Goal: Check status: Check status

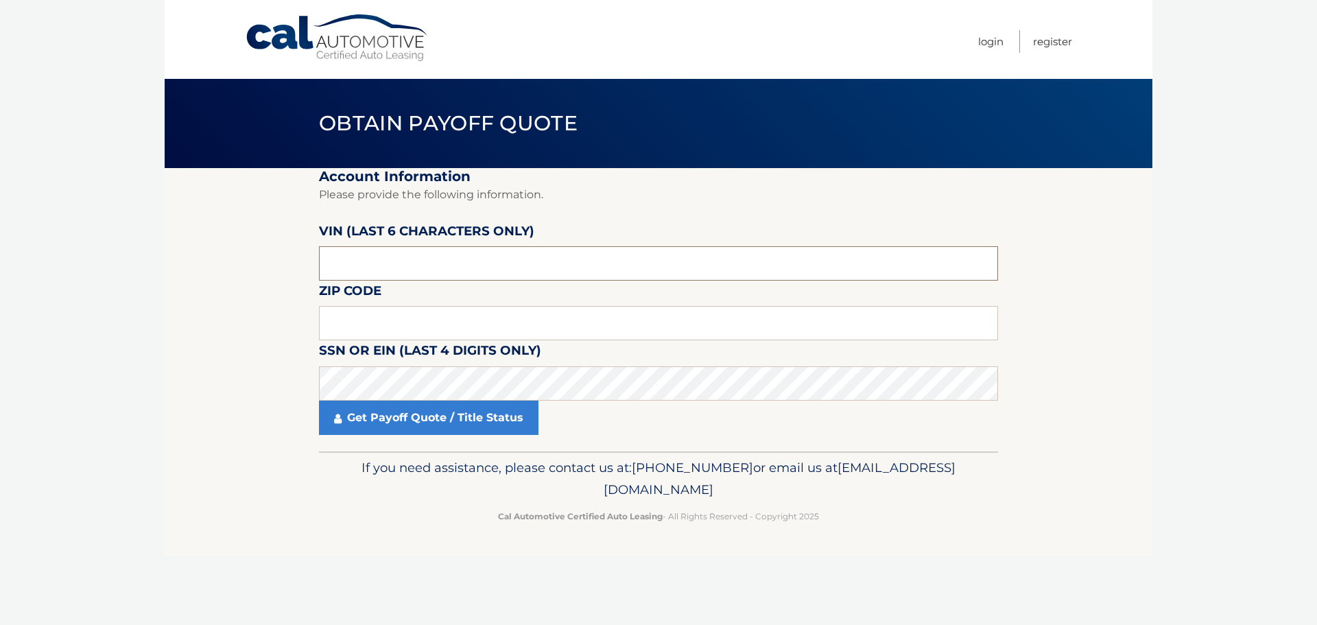
click at [397, 263] on input "text" at bounding box center [658, 263] width 679 height 34
paste input "391632"
type input "391632"
click at [388, 330] on input "text" at bounding box center [658, 323] width 679 height 34
type input "16001"
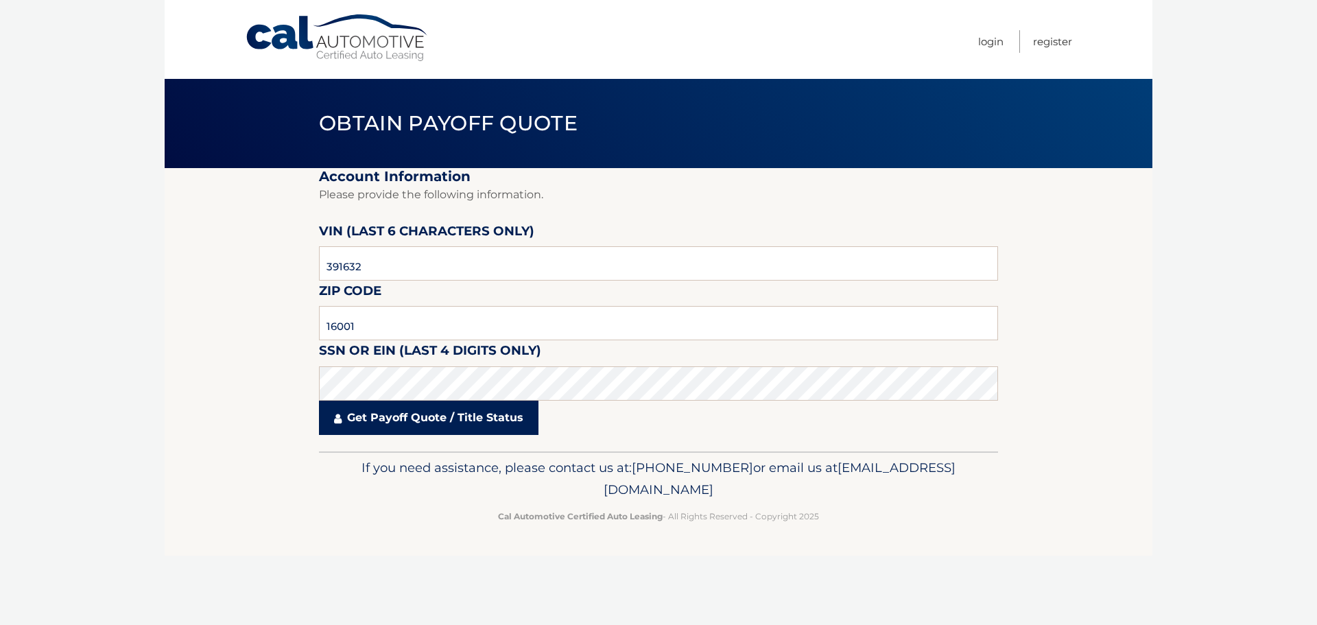
click at [414, 433] on link "Get Payoff Quote / Title Status" at bounding box center [428, 418] width 219 height 34
click at [412, 424] on link "Get Payoff Quote / Title Status" at bounding box center [428, 418] width 219 height 34
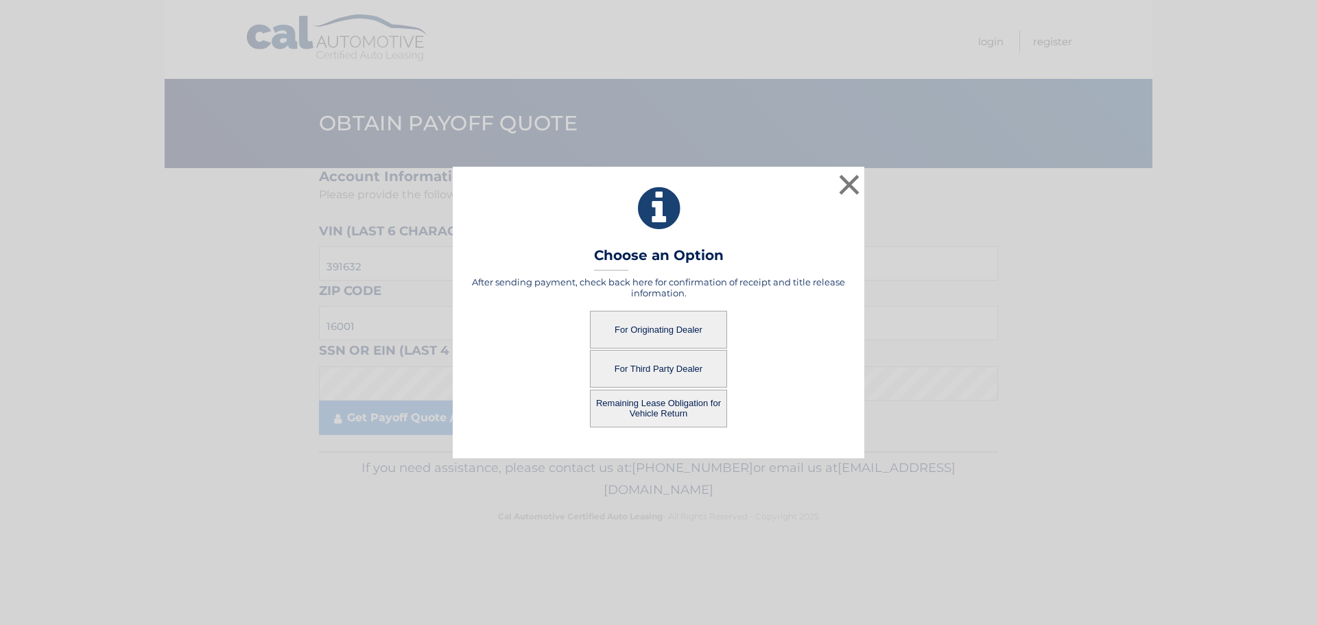
click at [641, 368] on button "For Third Party Dealer" at bounding box center [658, 369] width 137 height 38
click at [653, 367] on button "For Third Party Dealer" at bounding box center [658, 369] width 137 height 38
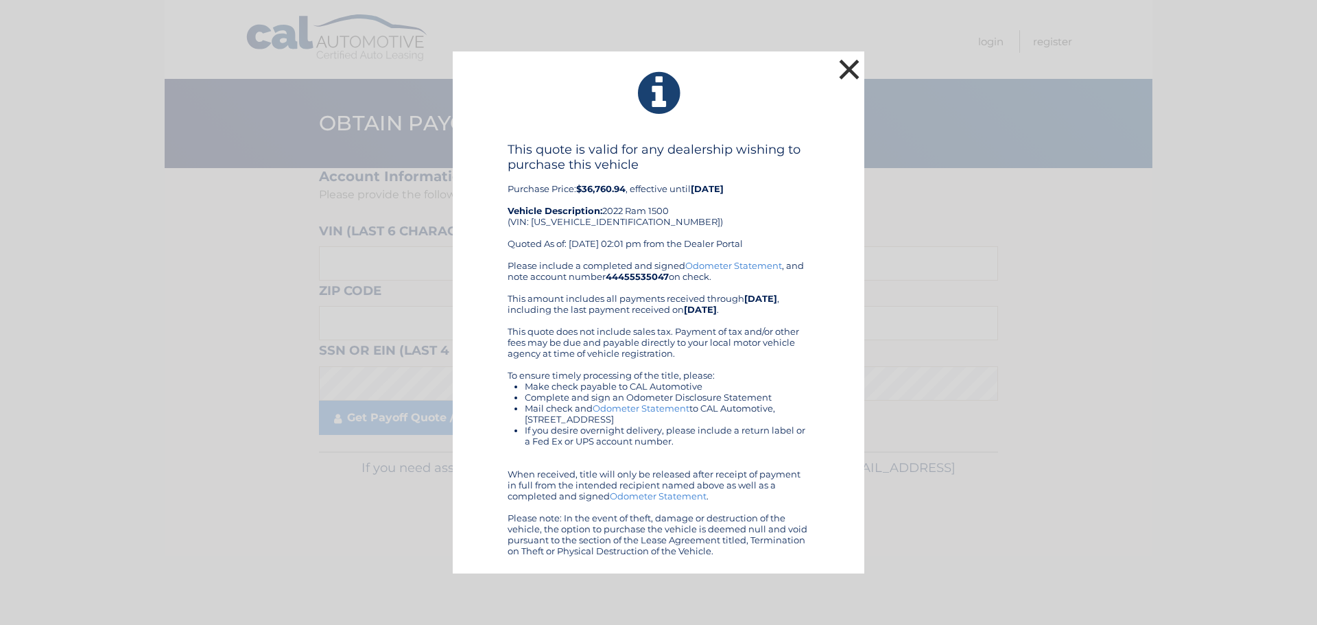
click at [846, 70] on button "×" at bounding box center [848, 69] width 27 height 27
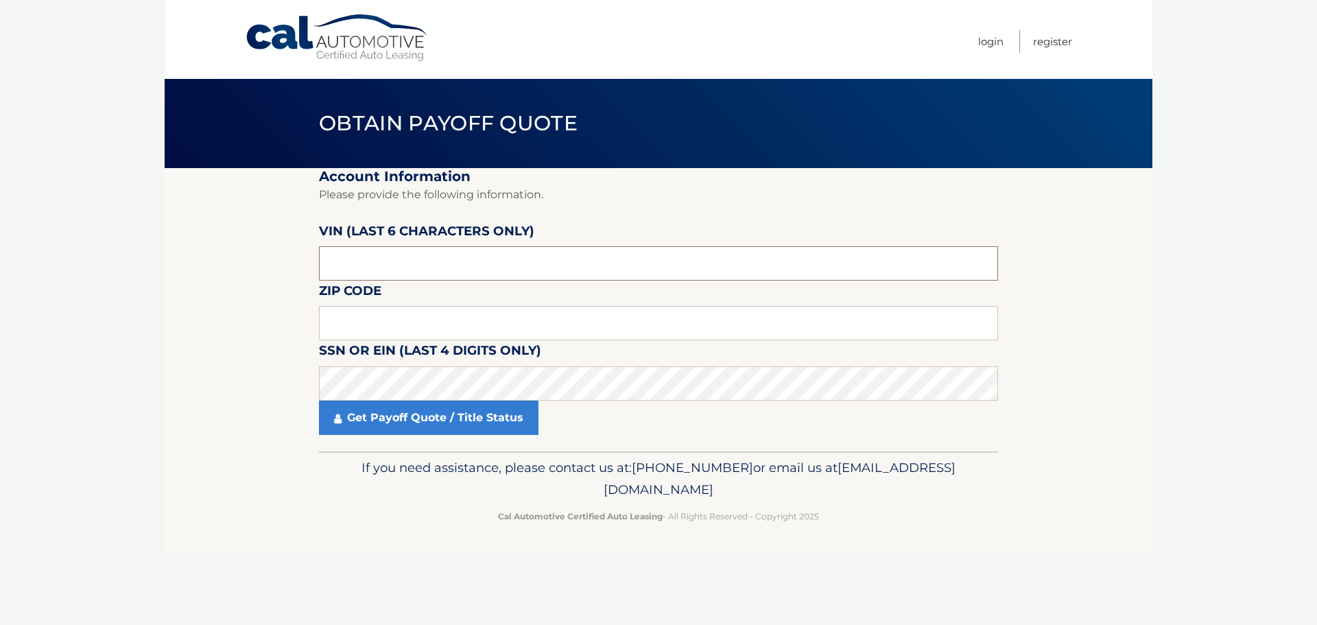
click at [371, 260] on input "text" at bounding box center [658, 263] width 679 height 34
click at [445, 274] on input "text" at bounding box center [658, 263] width 679 height 34
type input "391693"
click at [471, 319] on input "text" at bounding box center [658, 323] width 679 height 34
type input "16001"
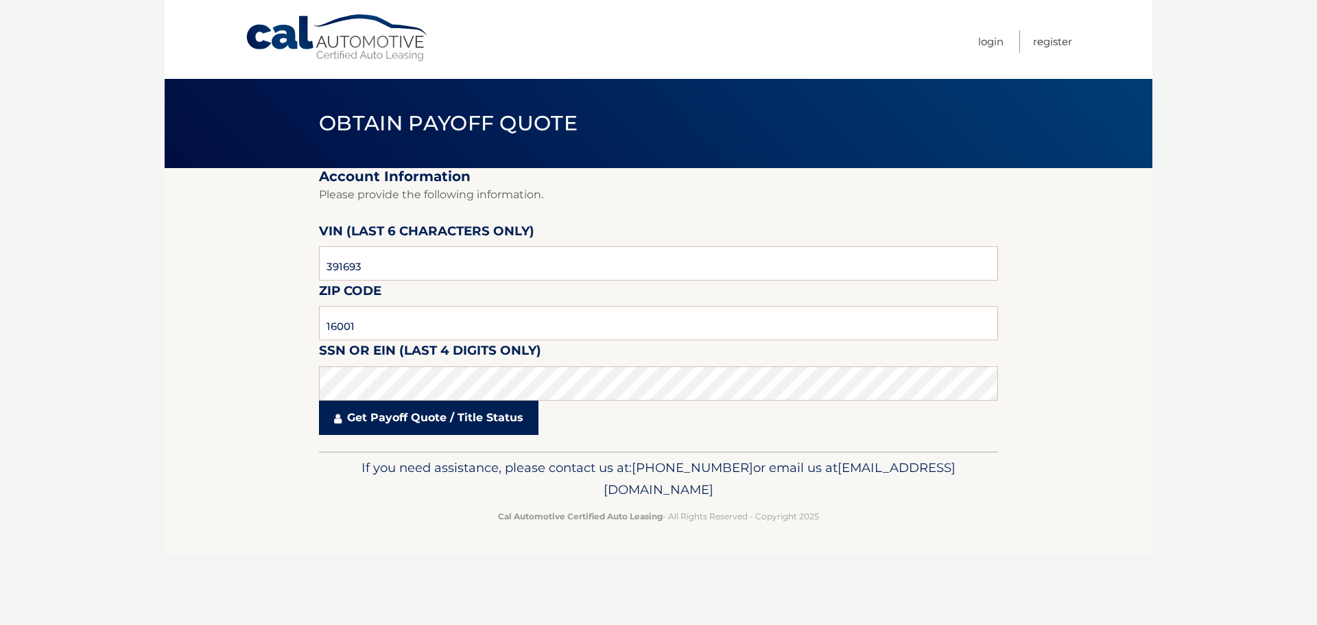
click at [429, 426] on link "Get Payoff Quote / Title Status" at bounding box center [428, 418] width 219 height 34
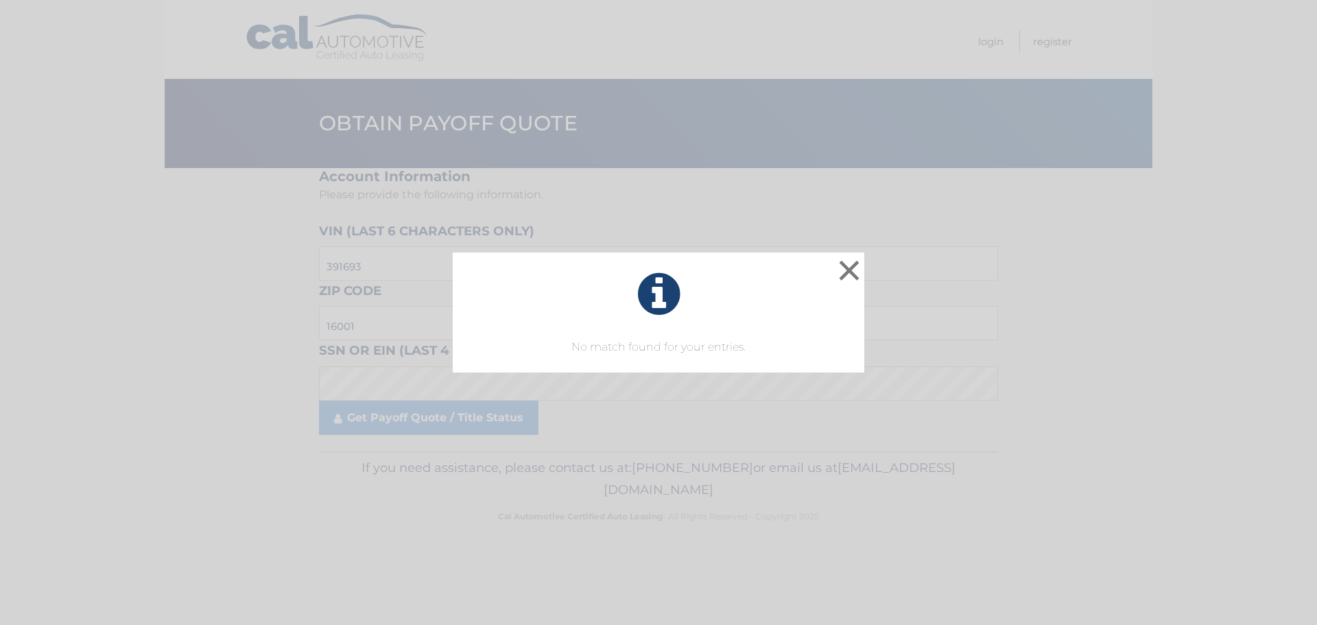
click at [482, 404] on div "× No match found for your entries. This is what you see on secong view Loading.…" at bounding box center [658, 312] width 1317 height 625
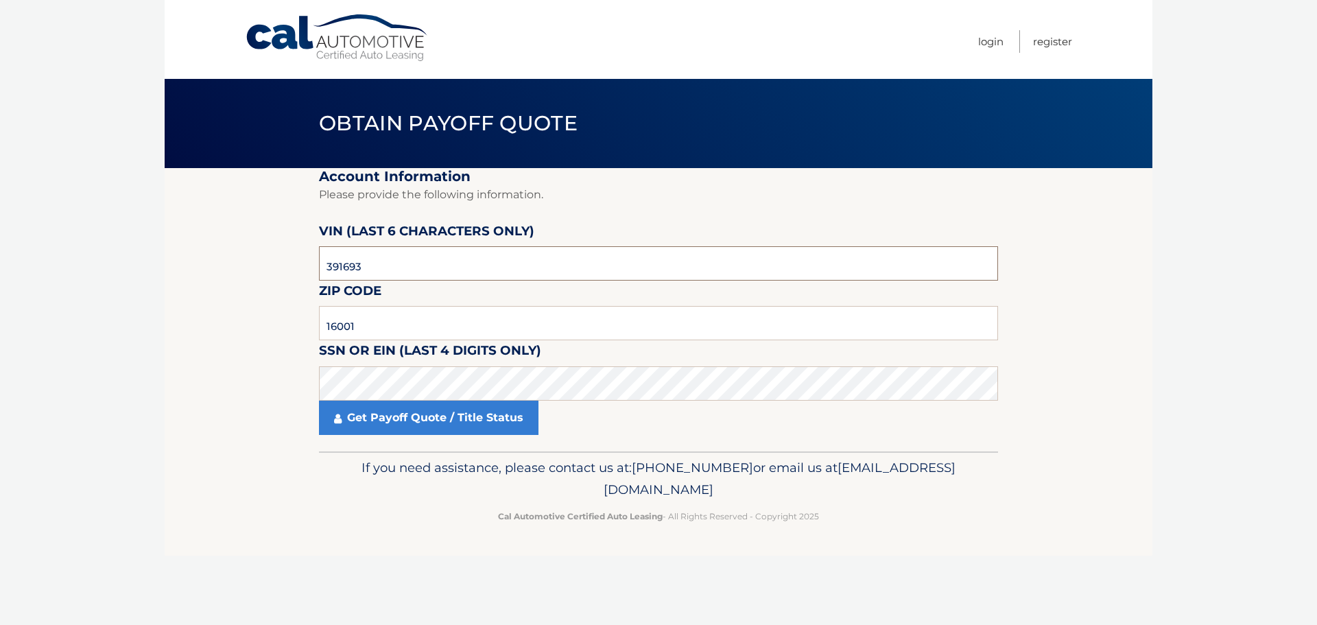
click at [396, 270] on input "391693" at bounding box center [658, 263] width 679 height 34
type input "391632"
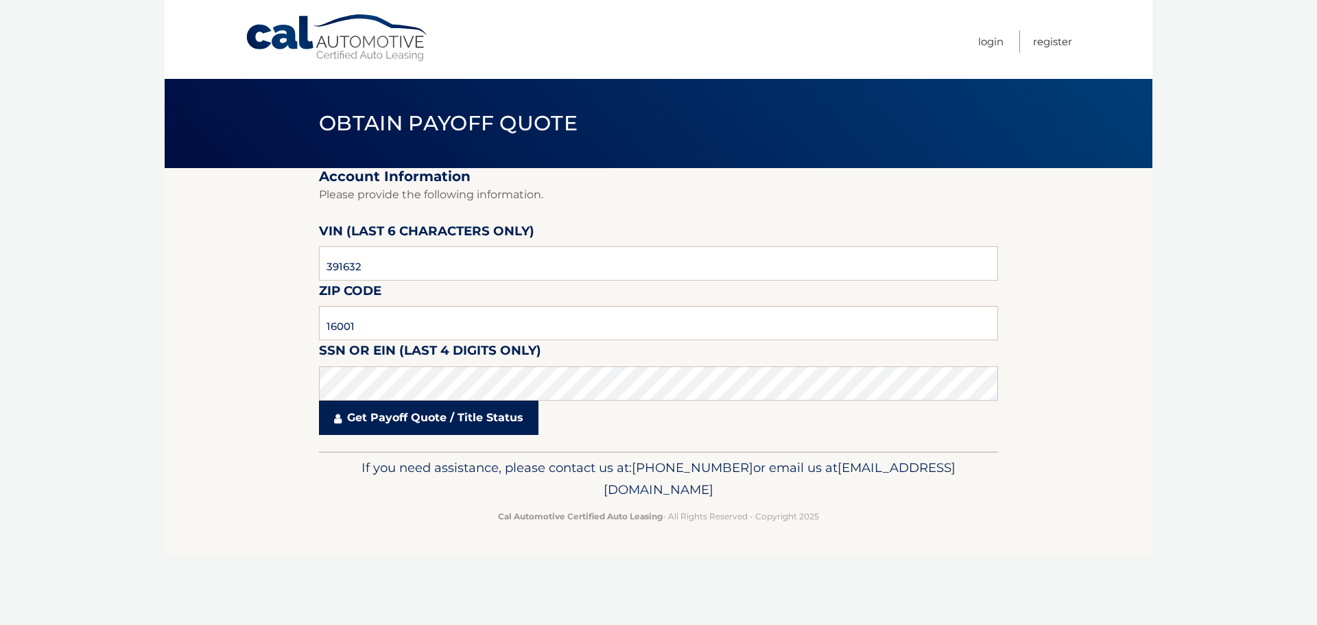
click at [439, 424] on link "Get Payoff Quote / Title Status" at bounding box center [428, 418] width 219 height 34
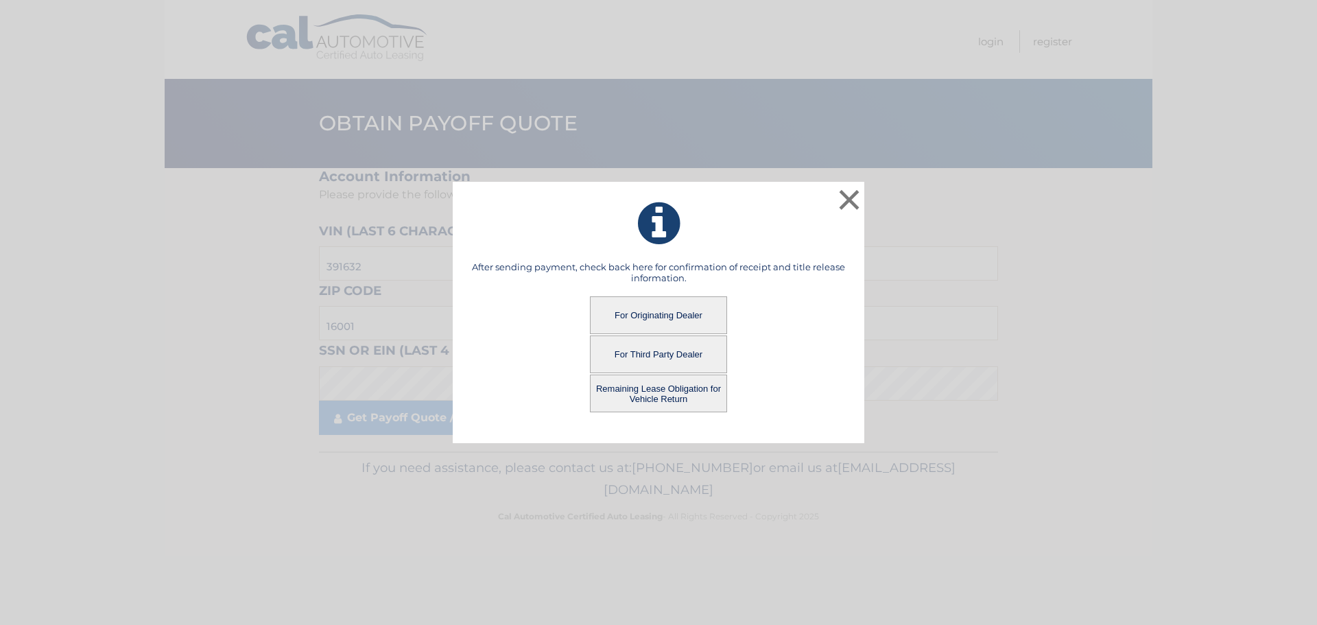
click at [653, 388] on button "Remaining Lease Obligation for Vehicle Return" at bounding box center [658, 394] width 137 height 38
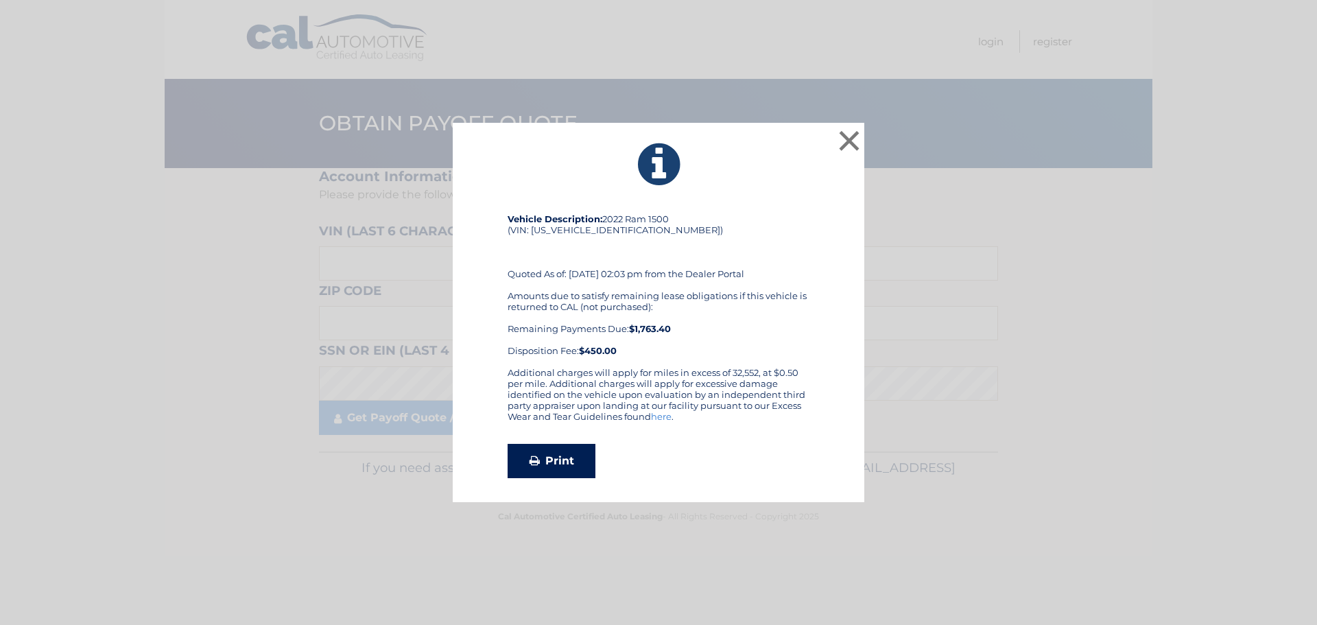
click at [559, 457] on link "Print" at bounding box center [552, 461] width 88 height 34
